Goal: Find specific page/section: Find specific page/section

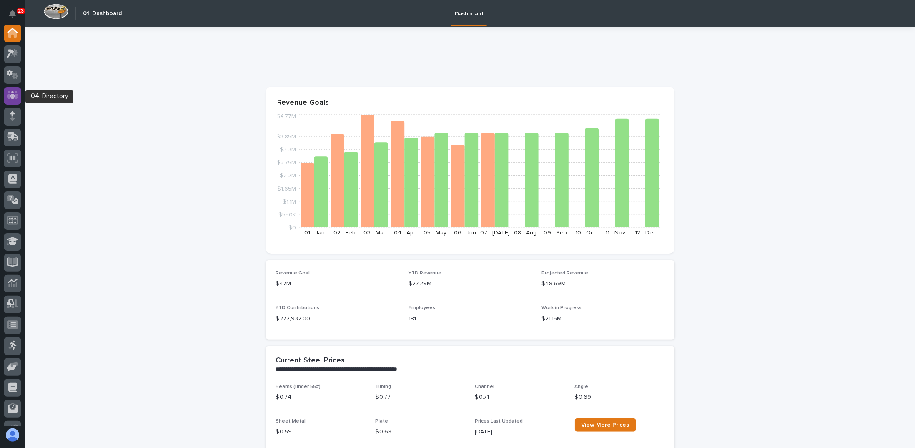
click at [10, 91] on icon at bounding box center [13, 95] width 12 height 10
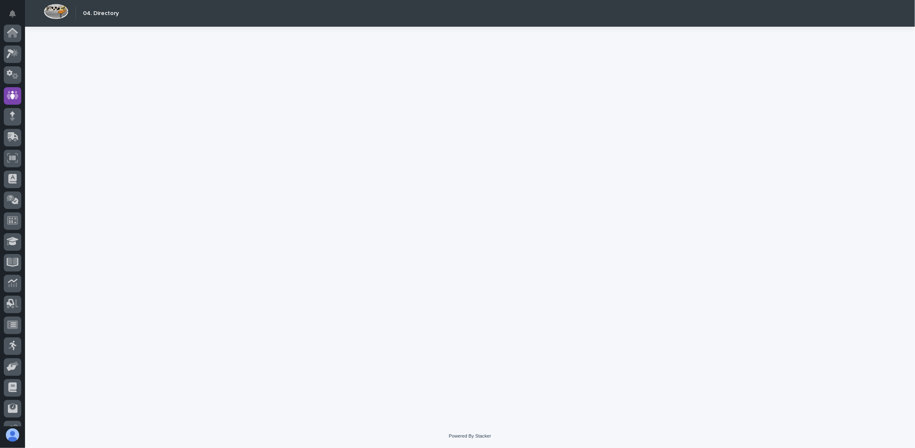
scroll to position [57, 0]
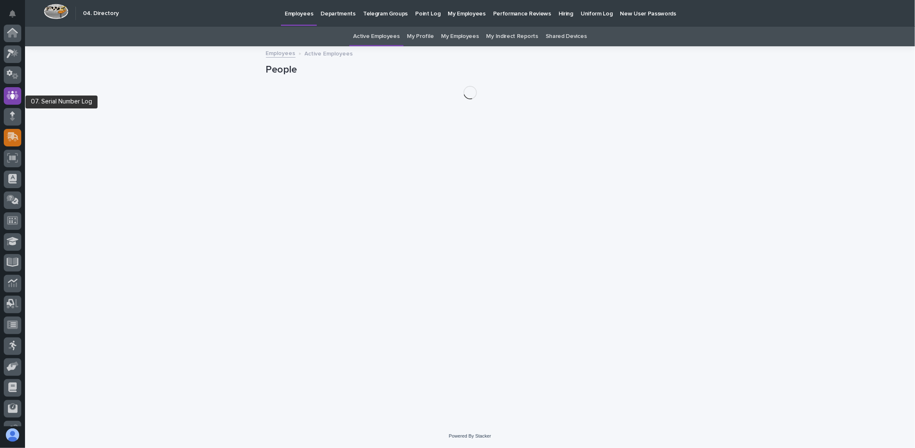
scroll to position [57, 0]
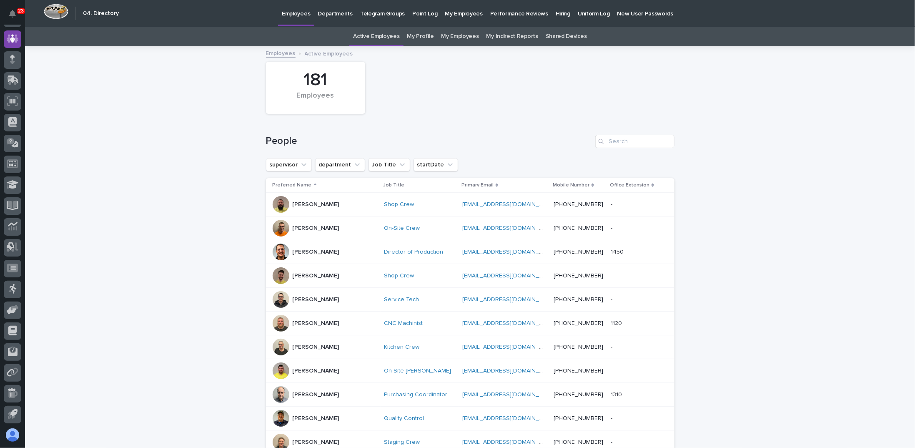
click at [517, 12] on p "Performance Reviews" at bounding box center [519, 9] width 58 height 18
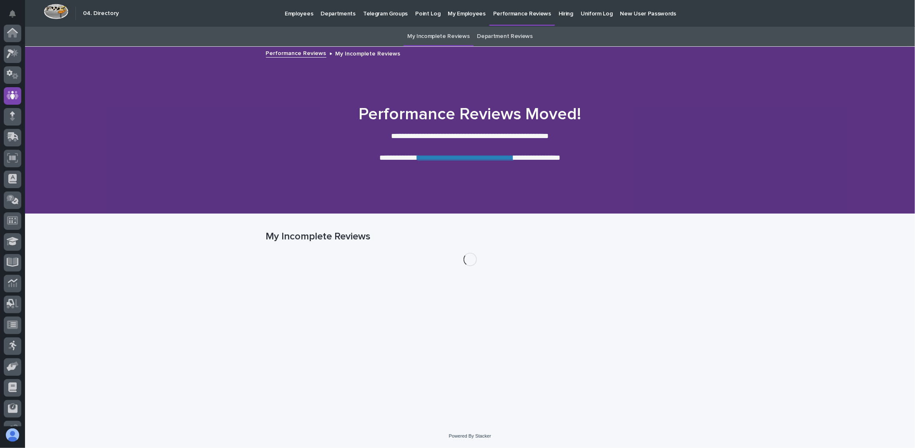
scroll to position [57, 0]
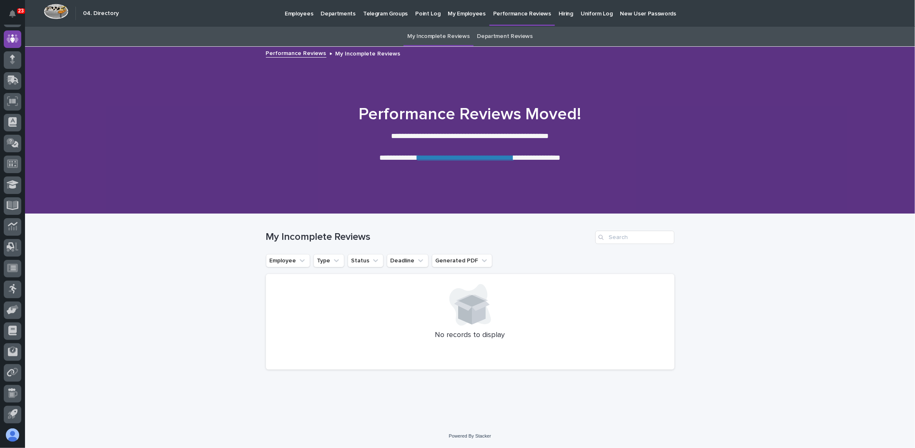
click at [488, 159] on link "**********" at bounding box center [466, 158] width 96 height 8
